Goal: Find specific page/section: Find specific page/section

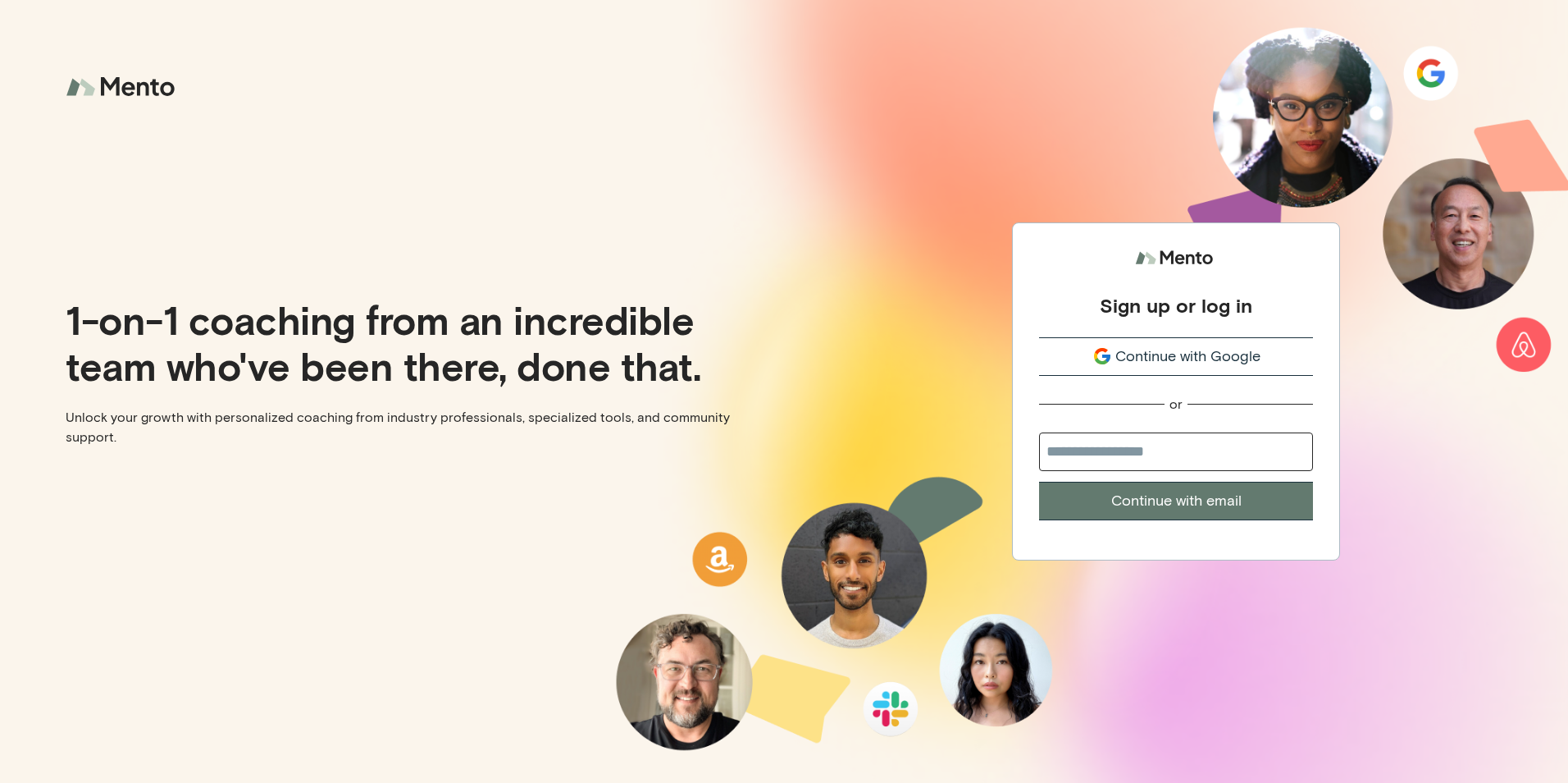
click at [1157, 460] on input "email" at bounding box center [1176, 451] width 274 height 39
type input "**********"
click at [1171, 508] on button "Continue with email" at bounding box center [1176, 501] width 274 height 39
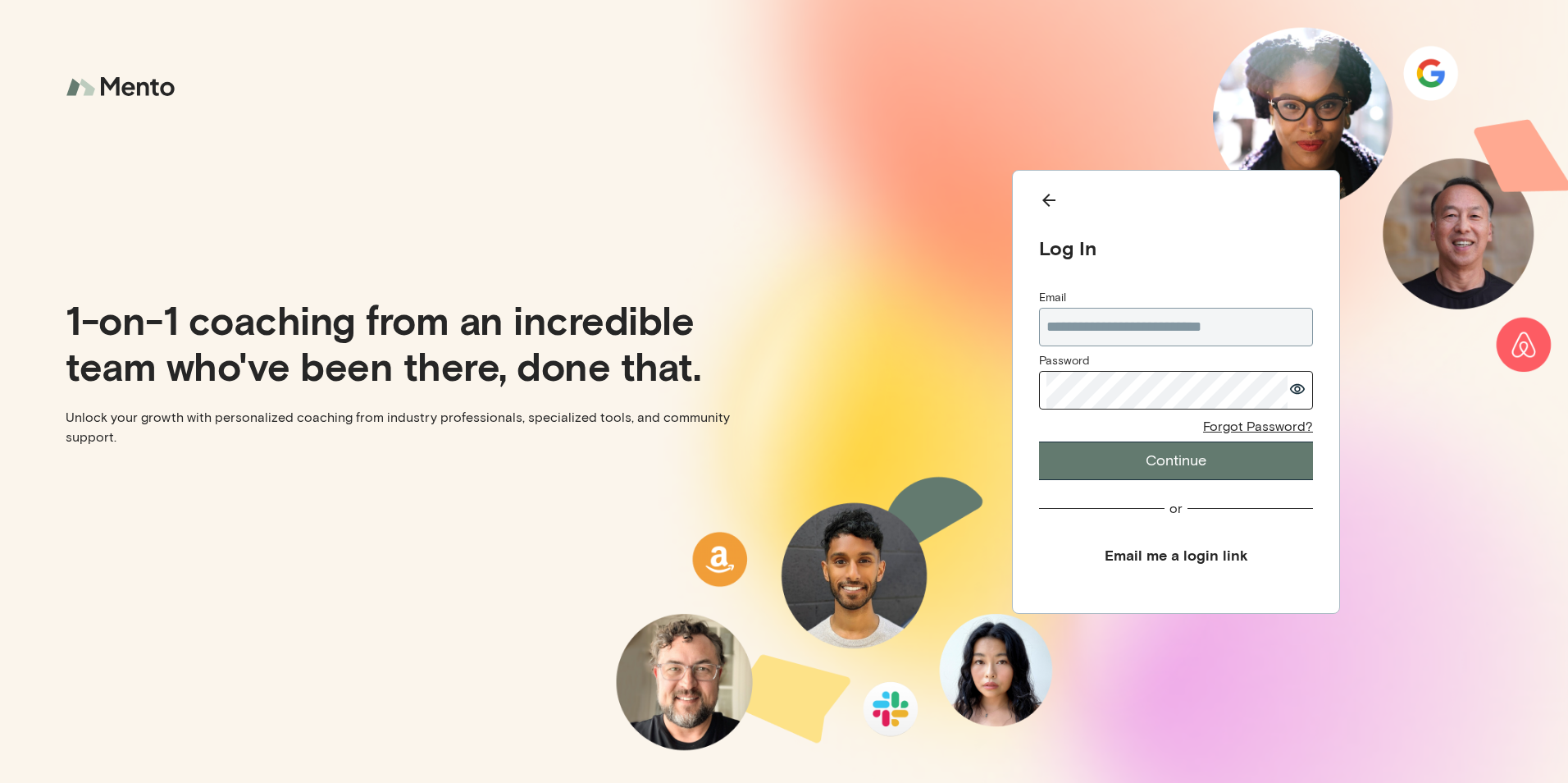
click at [1058, 460] on button "Continue" at bounding box center [1176, 460] width 274 height 39
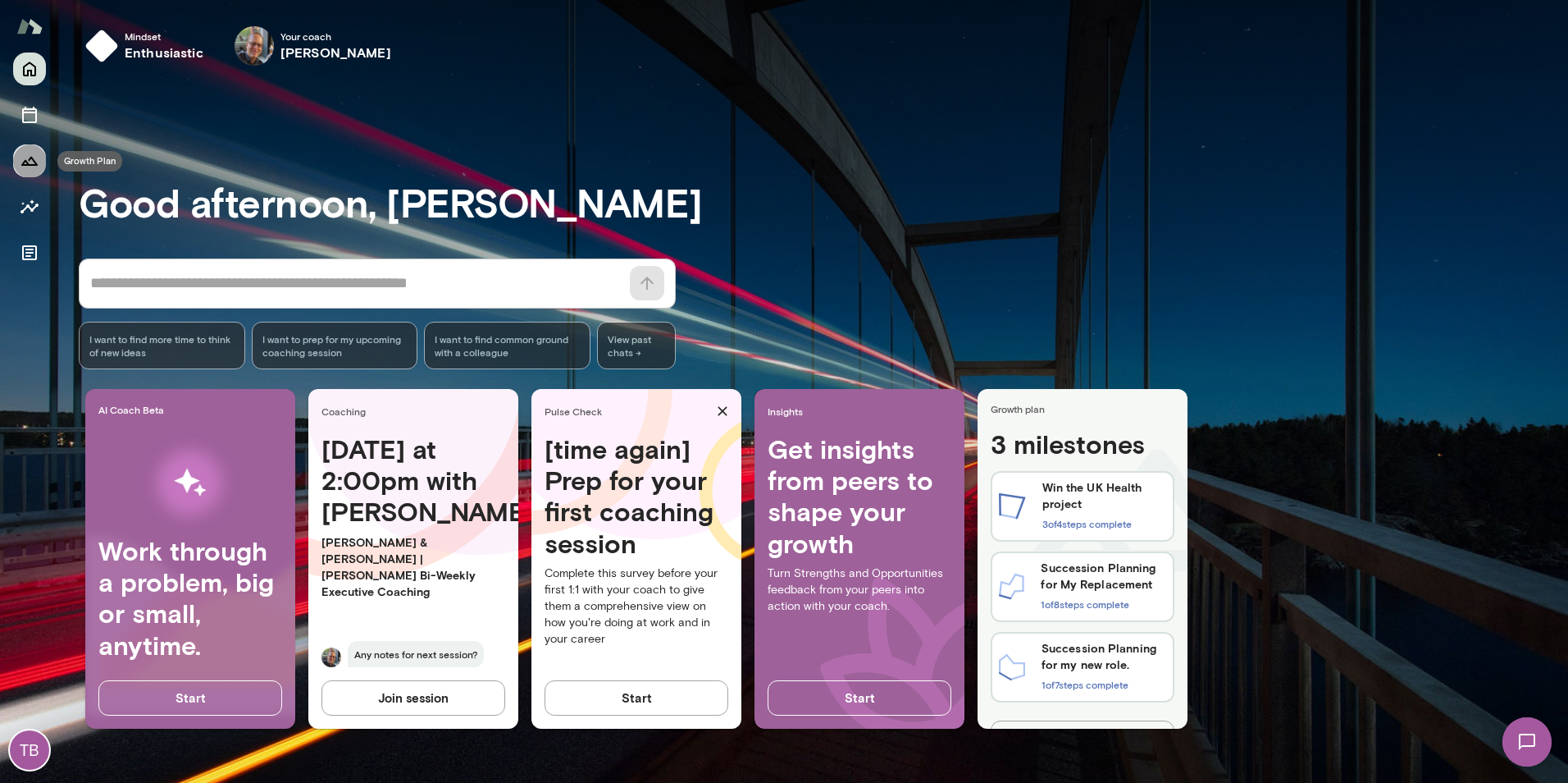
click at [27, 163] on icon "Growth Plan" at bounding box center [30, 161] width 16 height 9
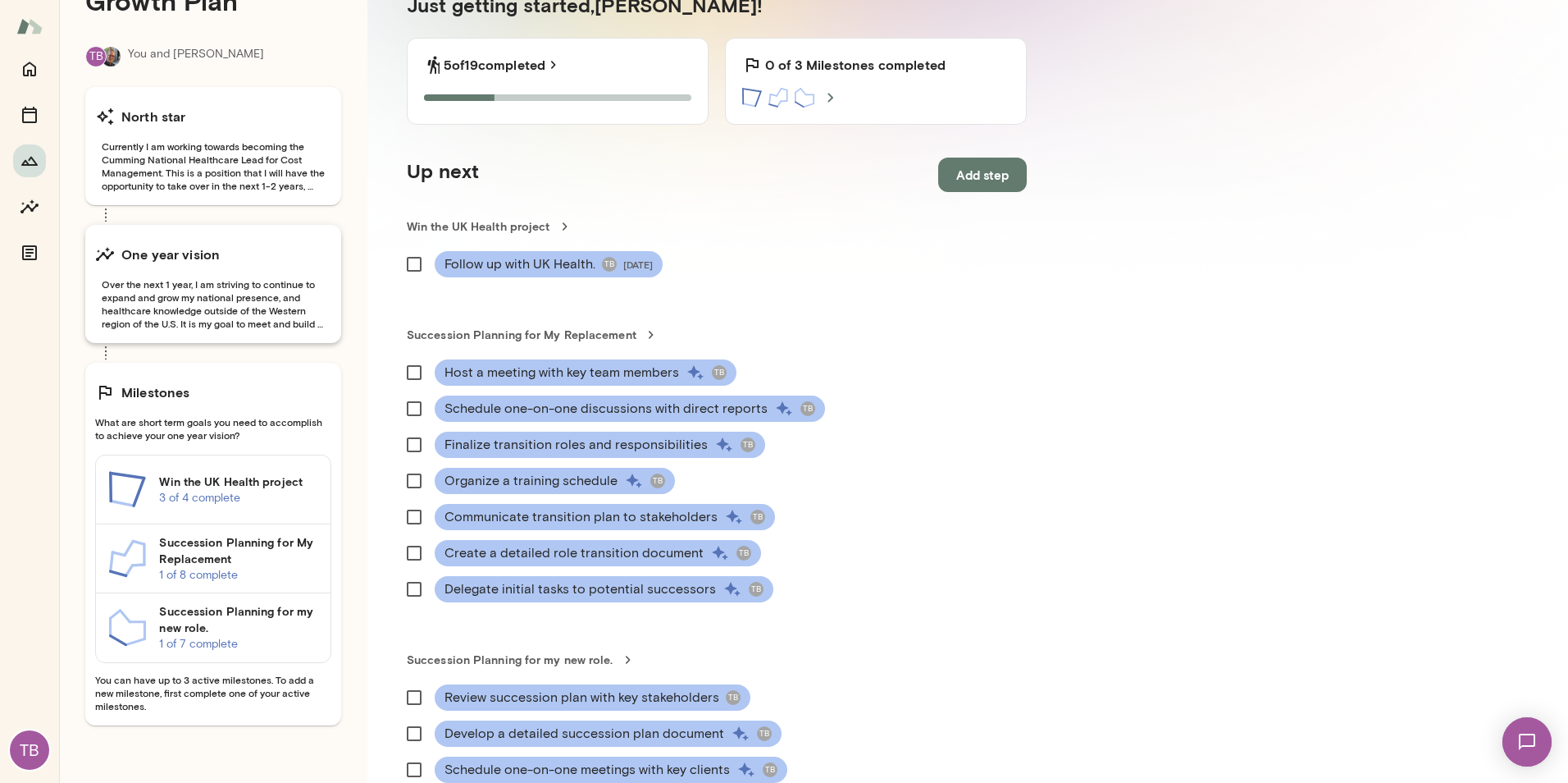
scroll to position [82, 0]
